Goal: Task Accomplishment & Management: Complete application form

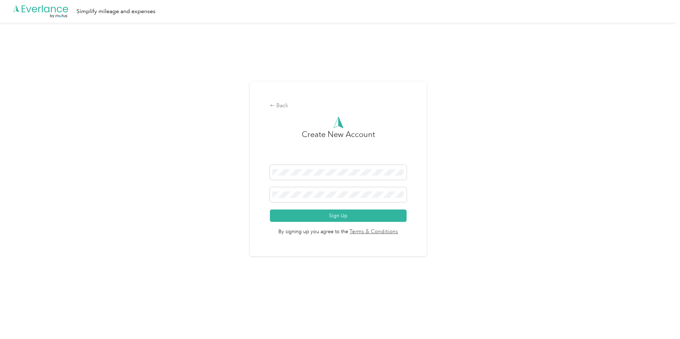
click at [329, 183] on form "Sign Up" at bounding box center [338, 193] width 136 height 57
click at [329, 178] on span at bounding box center [338, 172] width 136 height 15
click at [309, 199] on span at bounding box center [338, 194] width 136 height 15
click at [313, 211] on button "Sign Up" at bounding box center [338, 216] width 136 height 12
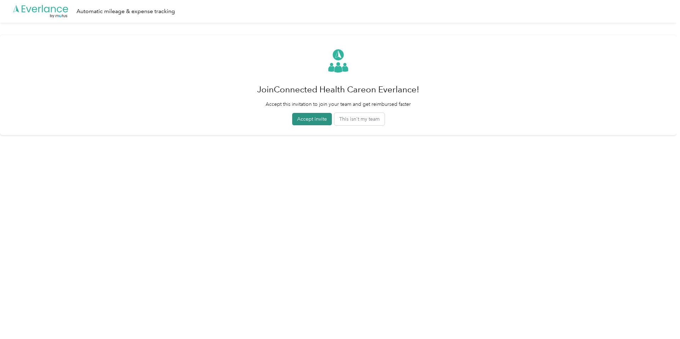
click at [308, 118] on button "Accept invite" at bounding box center [312, 119] width 40 height 12
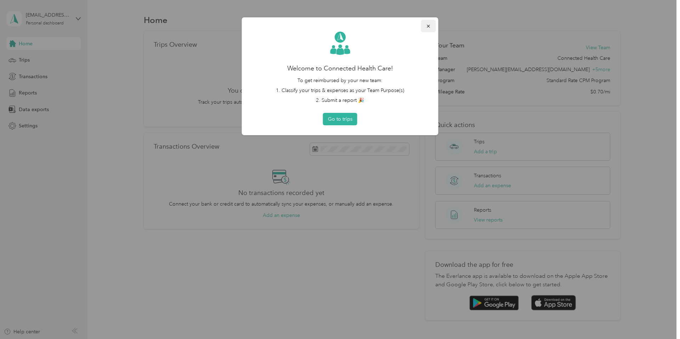
click at [426, 26] on icon "button" at bounding box center [428, 26] width 5 height 5
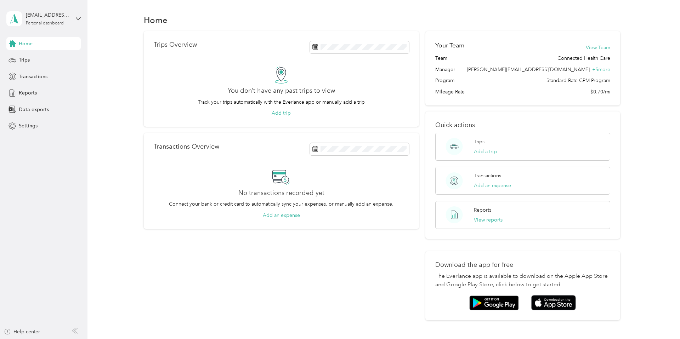
click at [646, 139] on div "Trips Overview You don’t have any past trips to view Track your trips automatic…" at bounding box center [382, 175] width 572 height 289
click at [28, 57] on span "Trips" at bounding box center [24, 59] width 11 height 7
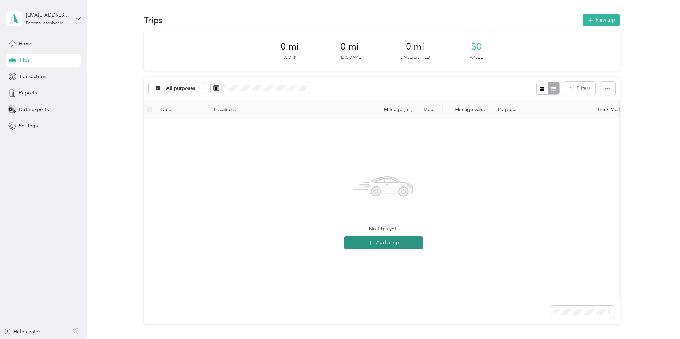
click at [378, 240] on button "Add a trip" at bounding box center [383, 243] width 79 height 13
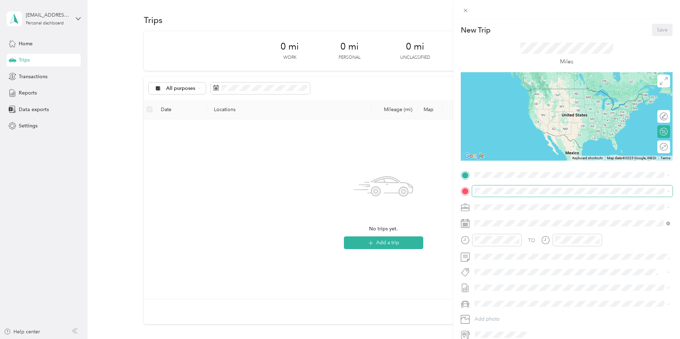
scroll to position [0, 0]
click at [464, 9] on icon at bounding box center [466, 11] width 4 height 4
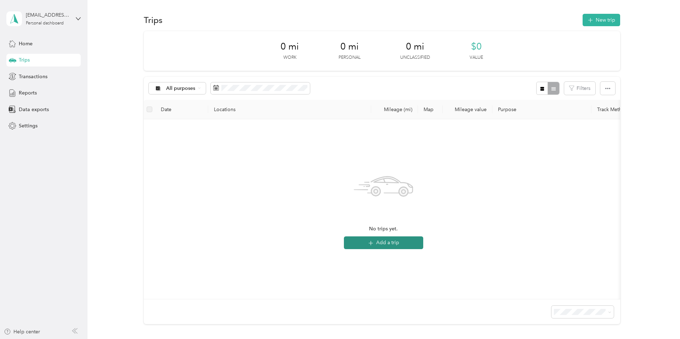
click at [378, 245] on button "Add a trip" at bounding box center [383, 243] width 79 height 13
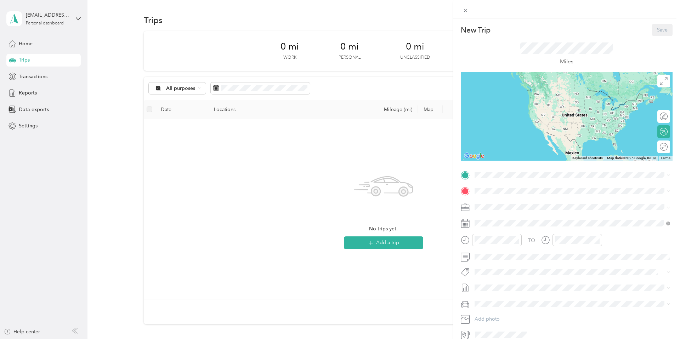
click at [41, 71] on div "New Trip Save This trip cannot be edited because it is either under review, app…" at bounding box center [340, 169] width 680 height 339
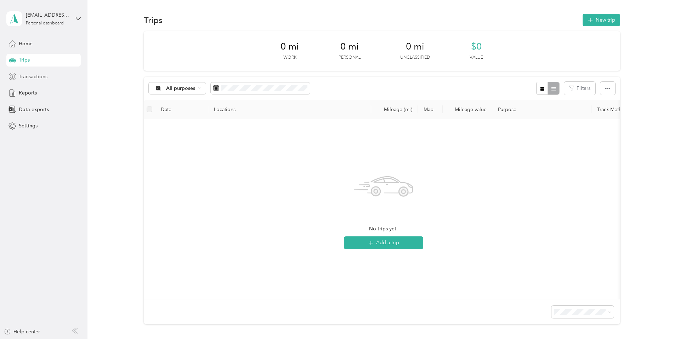
click at [39, 76] on span "Transactions" at bounding box center [33, 76] width 29 height 7
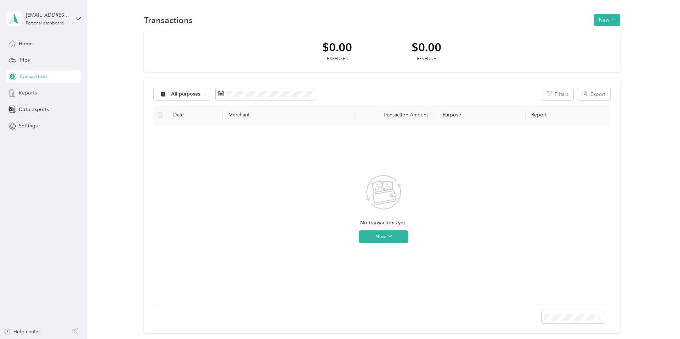
click at [36, 92] on div "Reports" at bounding box center [43, 93] width 74 height 13
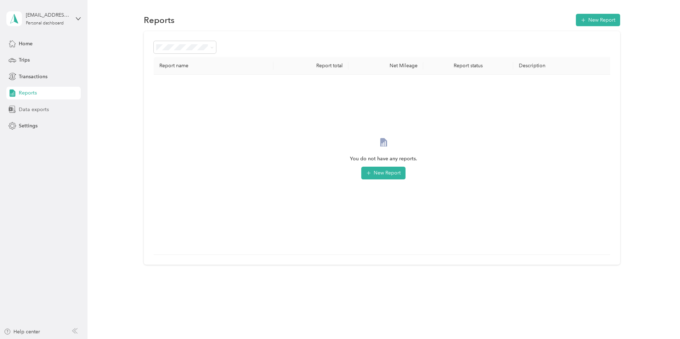
click at [37, 108] on span "Data exports" at bounding box center [34, 109] width 30 height 7
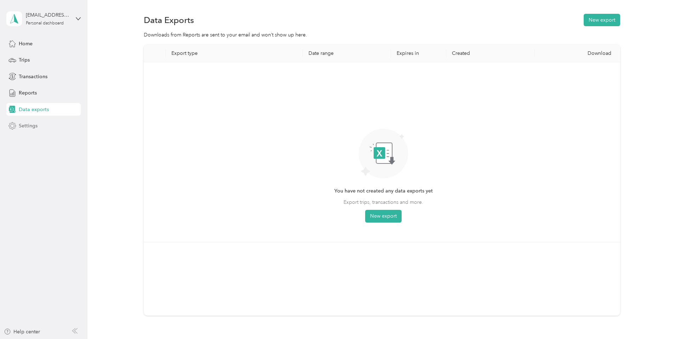
click at [31, 125] on span "Settings" at bounding box center [28, 125] width 19 height 7
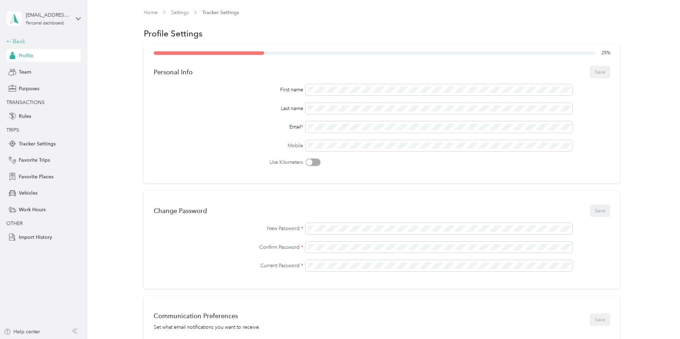
click at [26, 39] on div "Back" at bounding box center [41, 41] width 71 height 8
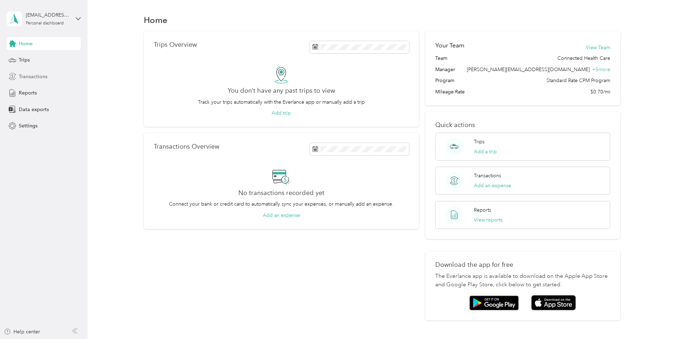
click at [48, 75] on div "Transactions" at bounding box center [43, 76] width 74 height 13
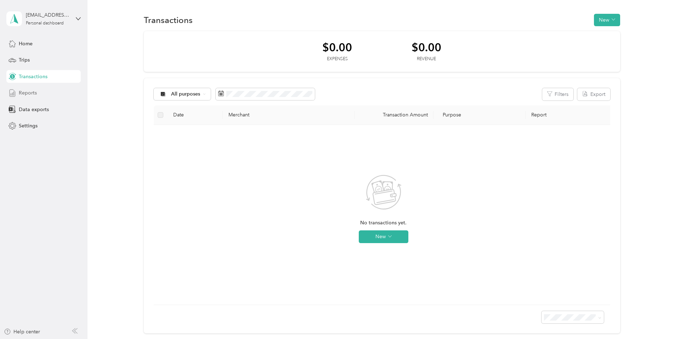
click at [28, 94] on span "Reports" at bounding box center [28, 92] width 18 height 7
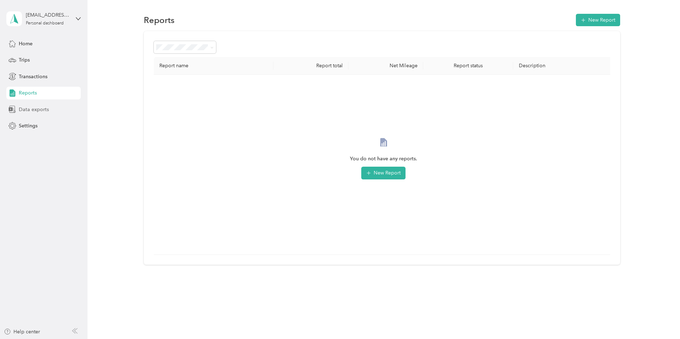
click at [50, 107] on div "Data exports" at bounding box center [43, 109] width 74 height 13
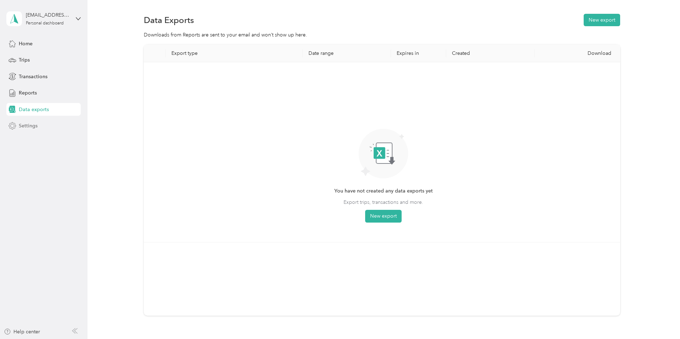
click at [29, 124] on span "Settings" at bounding box center [28, 125] width 19 height 7
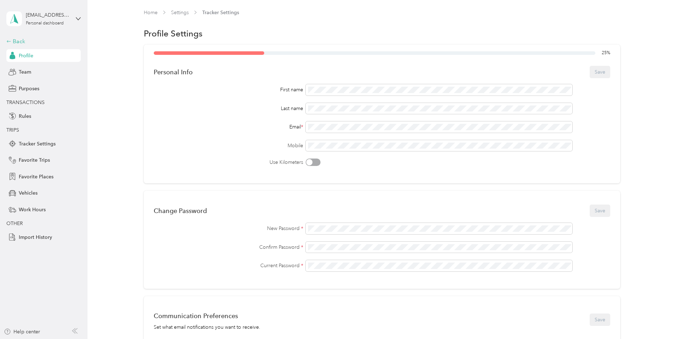
click at [36, 42] on div "Back" at bounding box center [41, 41] width 71 height 8
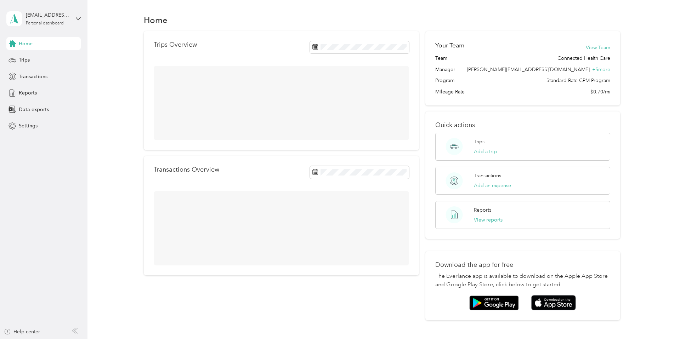
click at [52, 40] on div "Home" at bounding box center [43, 43] width 74 height 13
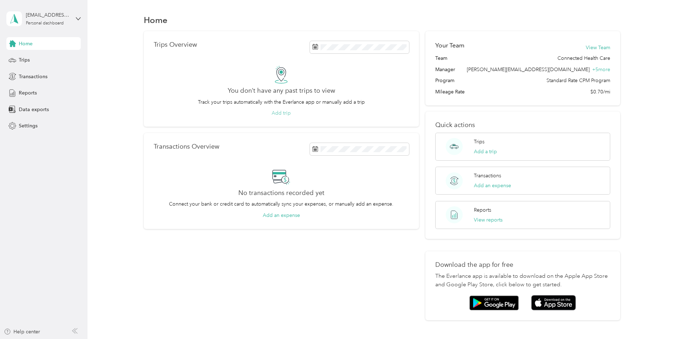
click at [284, 112] on button "Add trip" at bounding box center [281, 112] width 19 height 7
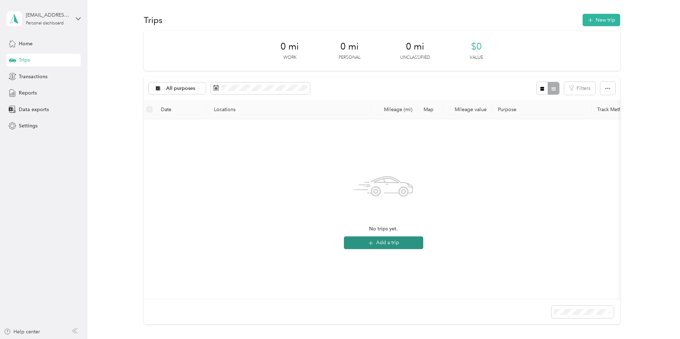
click at [390, 240] on button "Add a trip" at bounding box center [383, 243] width 79 height 13
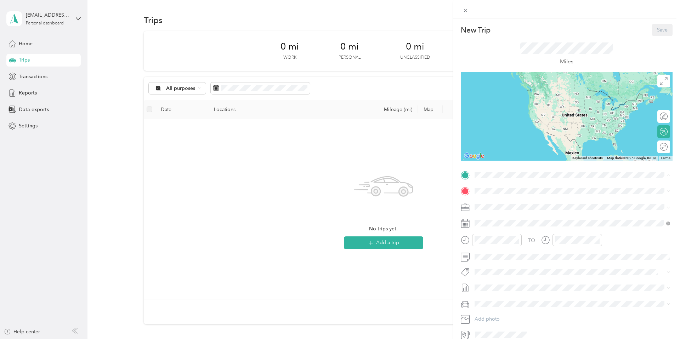
click at [405, 169] on div "New Trip Save This trip cannot be edited because it is either under review, app…" at bounding box center [340, 169] width 680 height 339
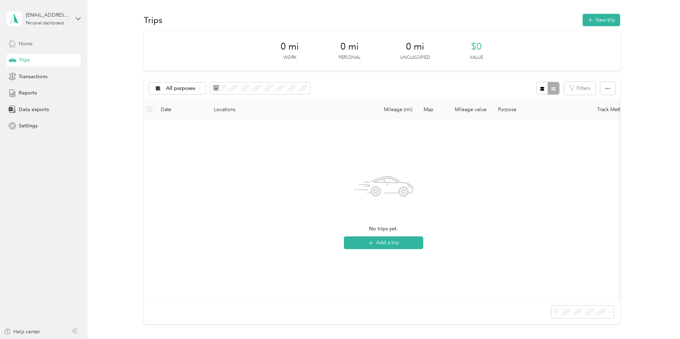
click at [30, 40] on span "Home" at bounding box center [26, 43] width 14 height 7
